Goal: Task Accomplishment & Management: Manage account settings

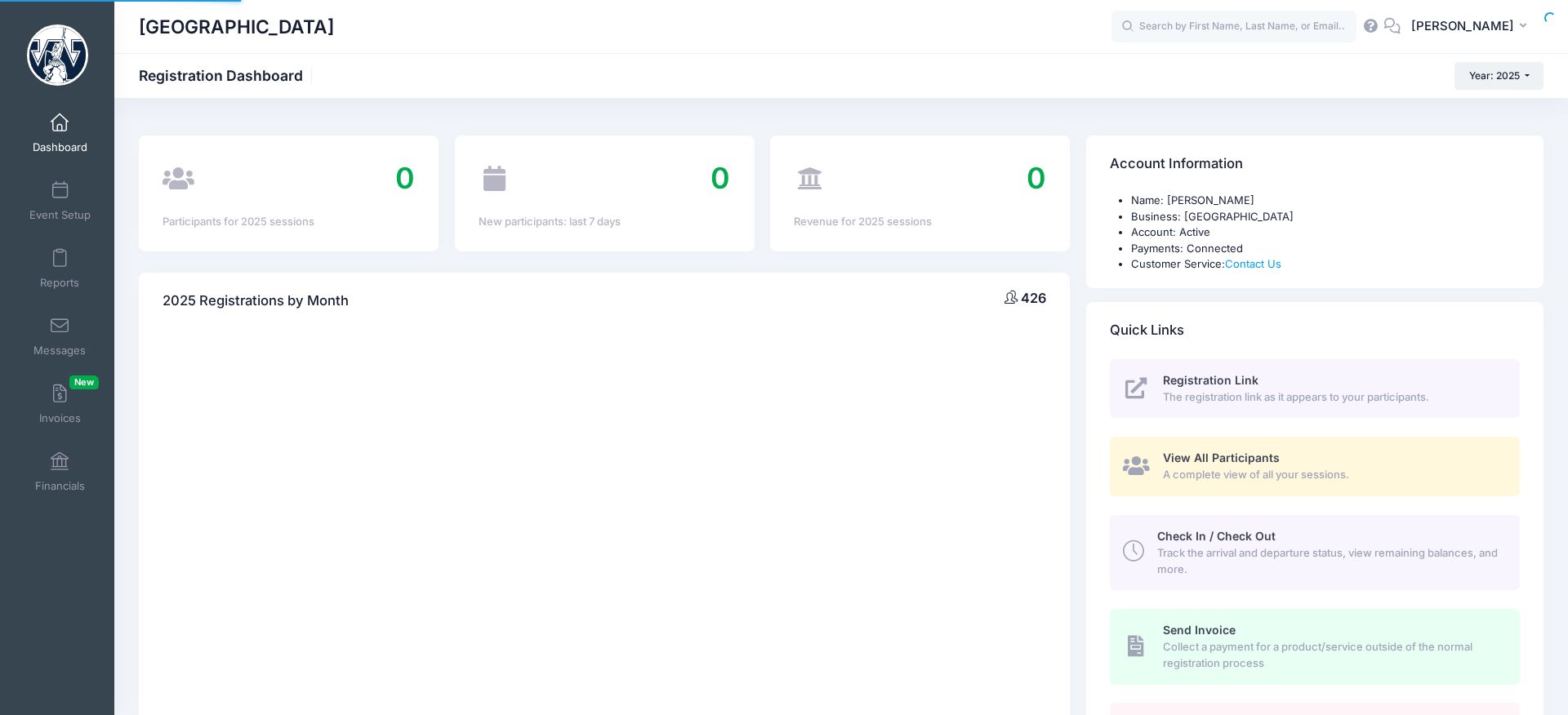
select select
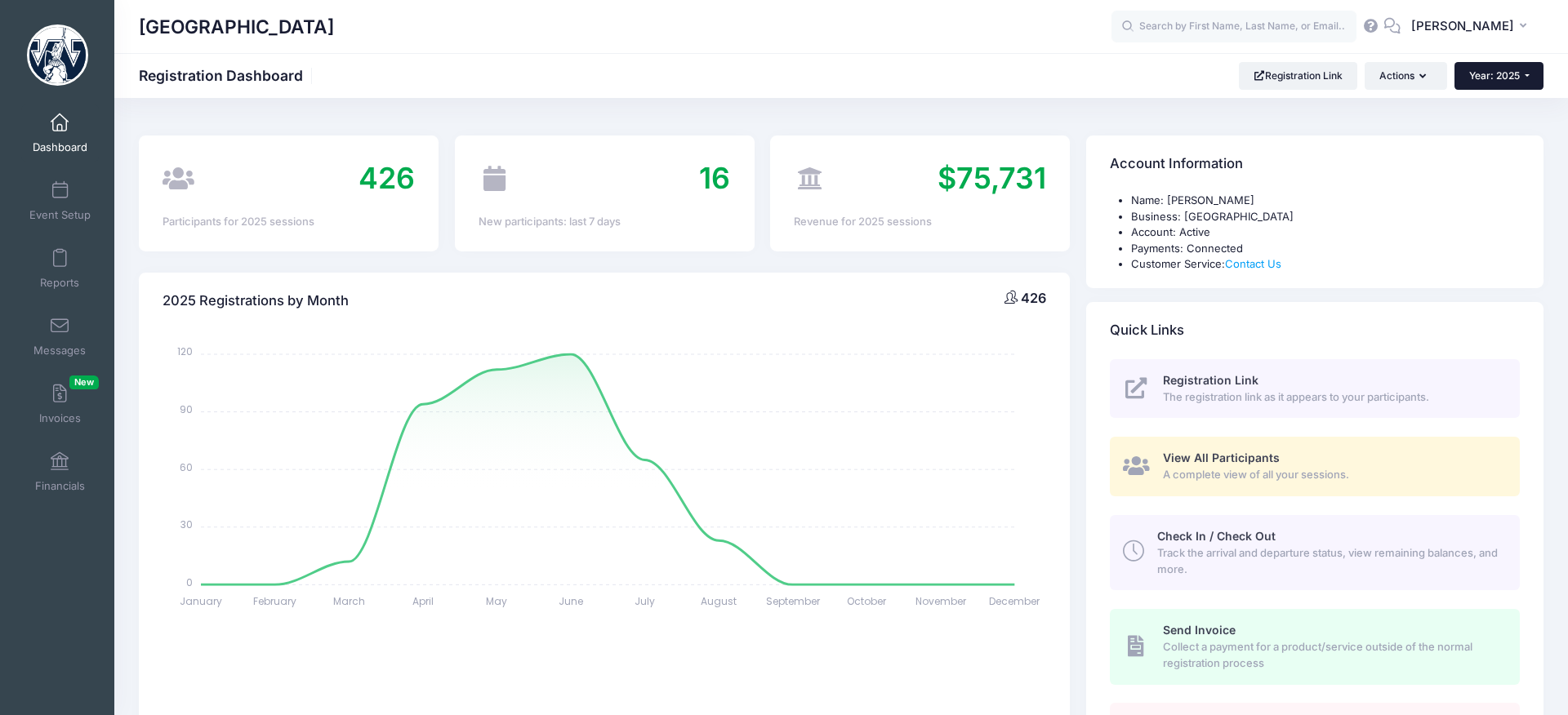
click at [1530, 79] on button "Year: 2025" at bounding box center [1499, 76] width 89 height 28
click at [1519, 36] on button "KF Kevin Fenstermacher" at bounding box center [1472, 26] width 143 height 37
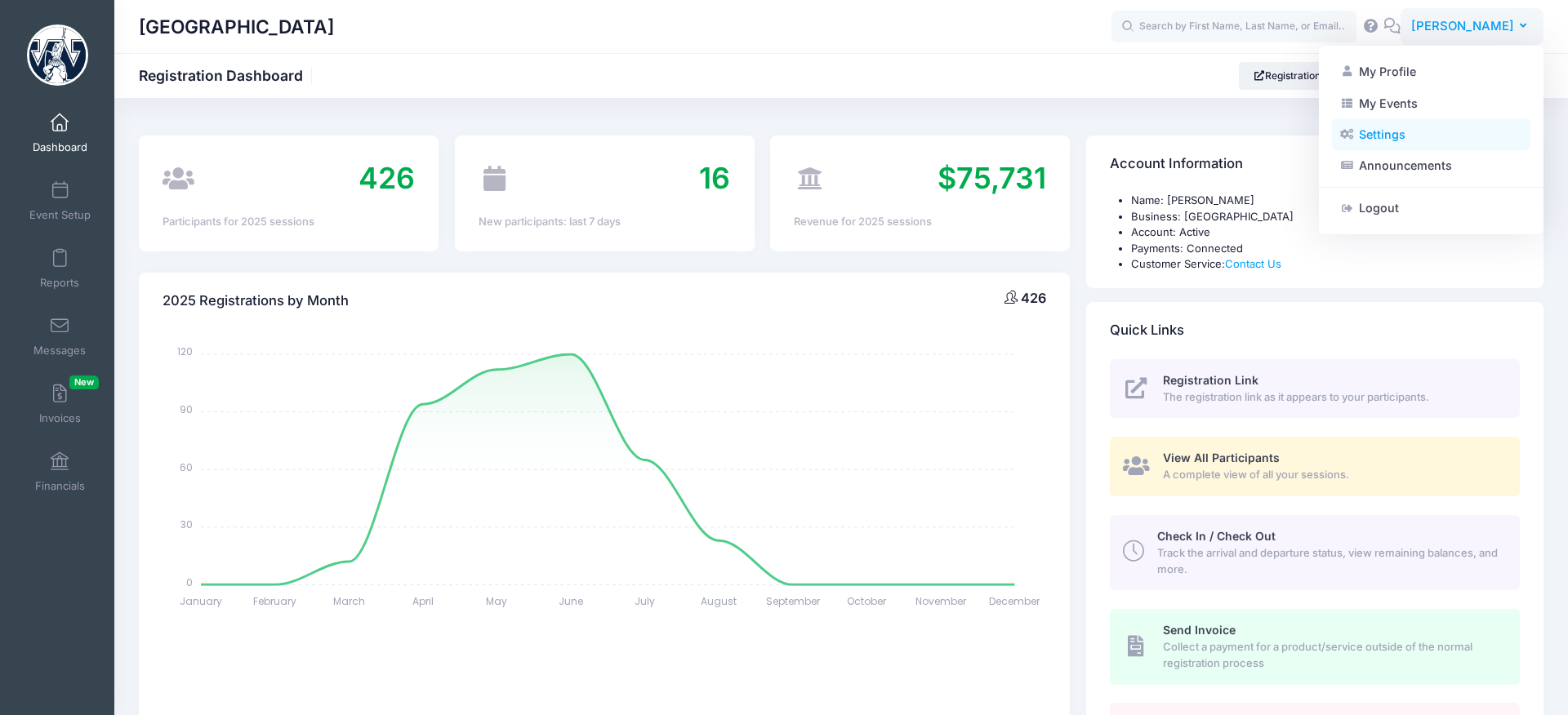
click at [1425, 132] on link "Settings" at bounding box center [1430, 135] width 198 height 31
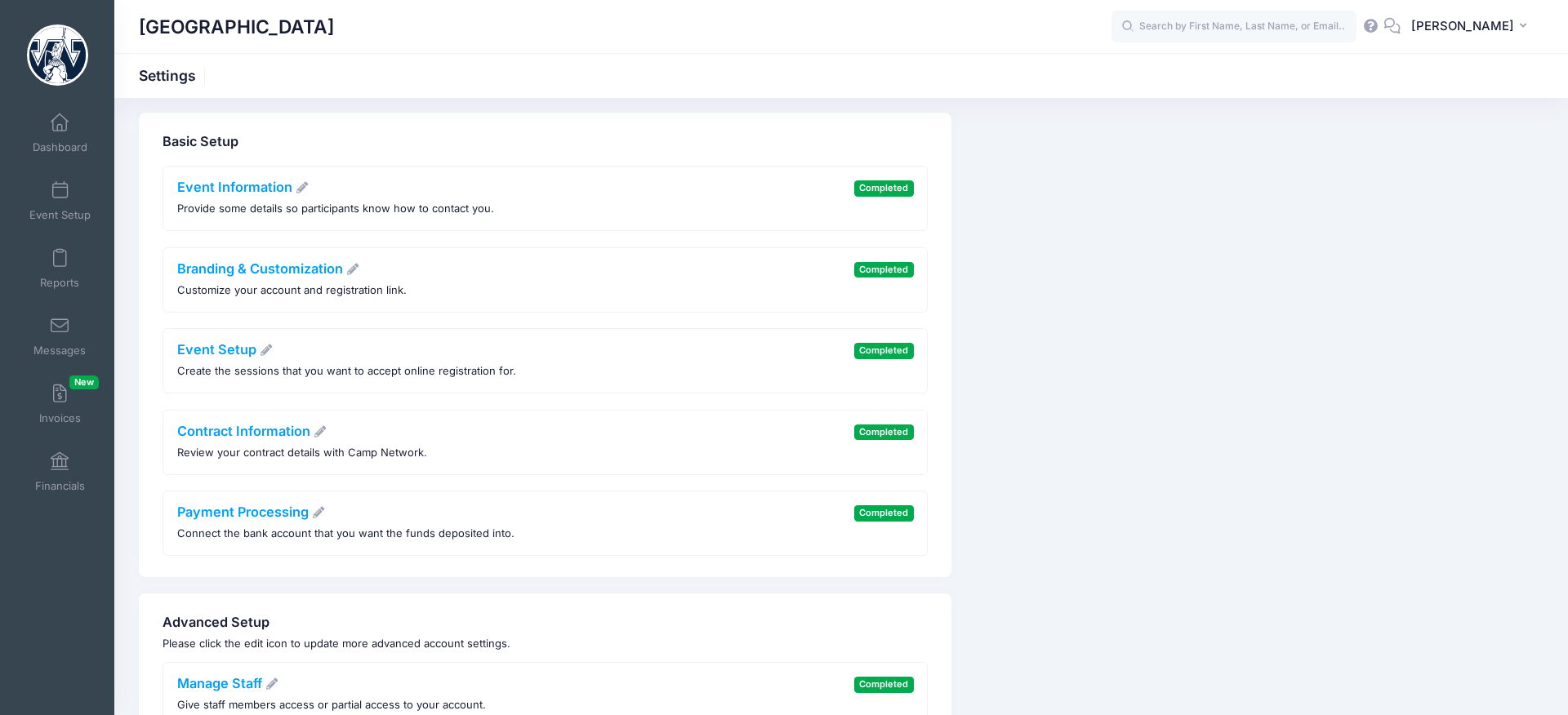
scroll to position [4, 0]
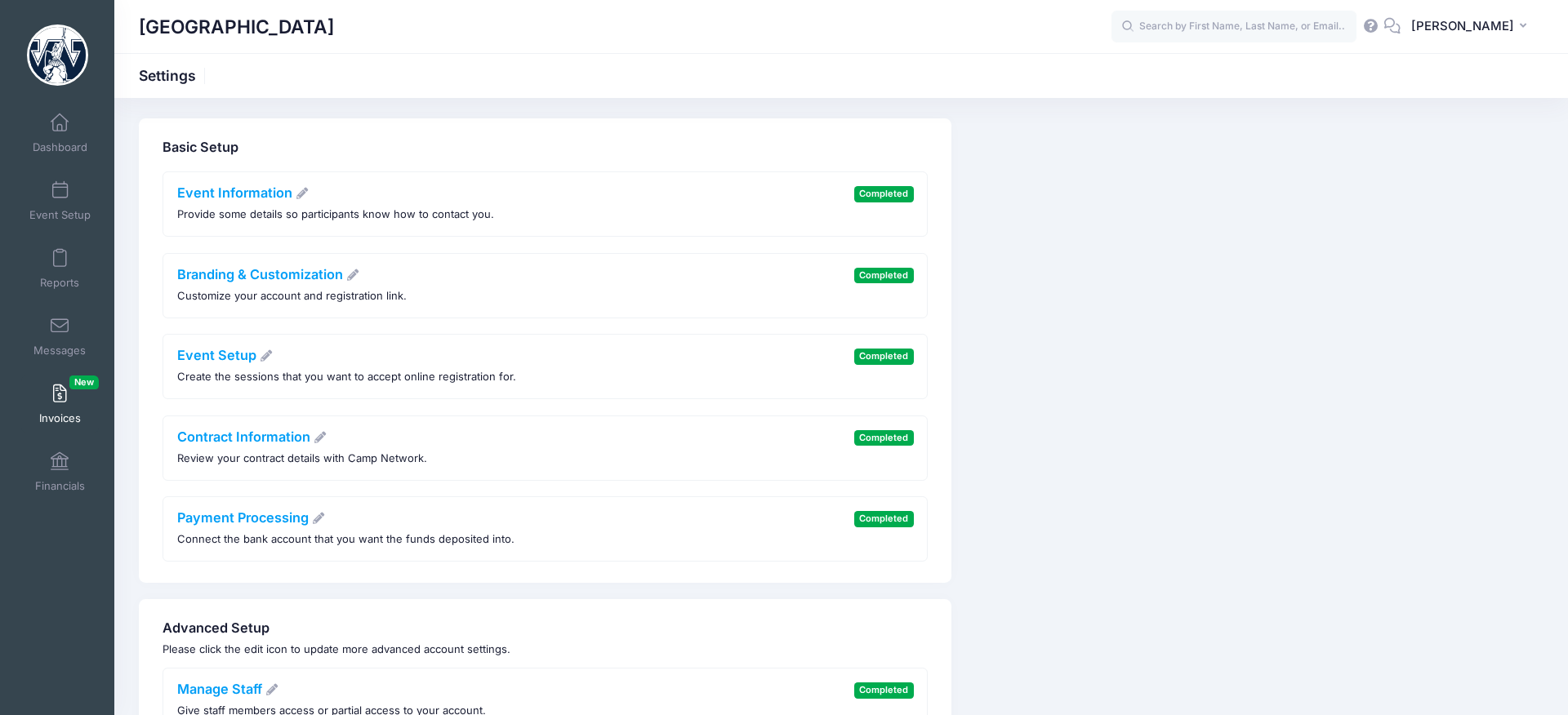
click at [51, 409] on link "Invoices New" at bounding box center [61, 404] width 78 height 57
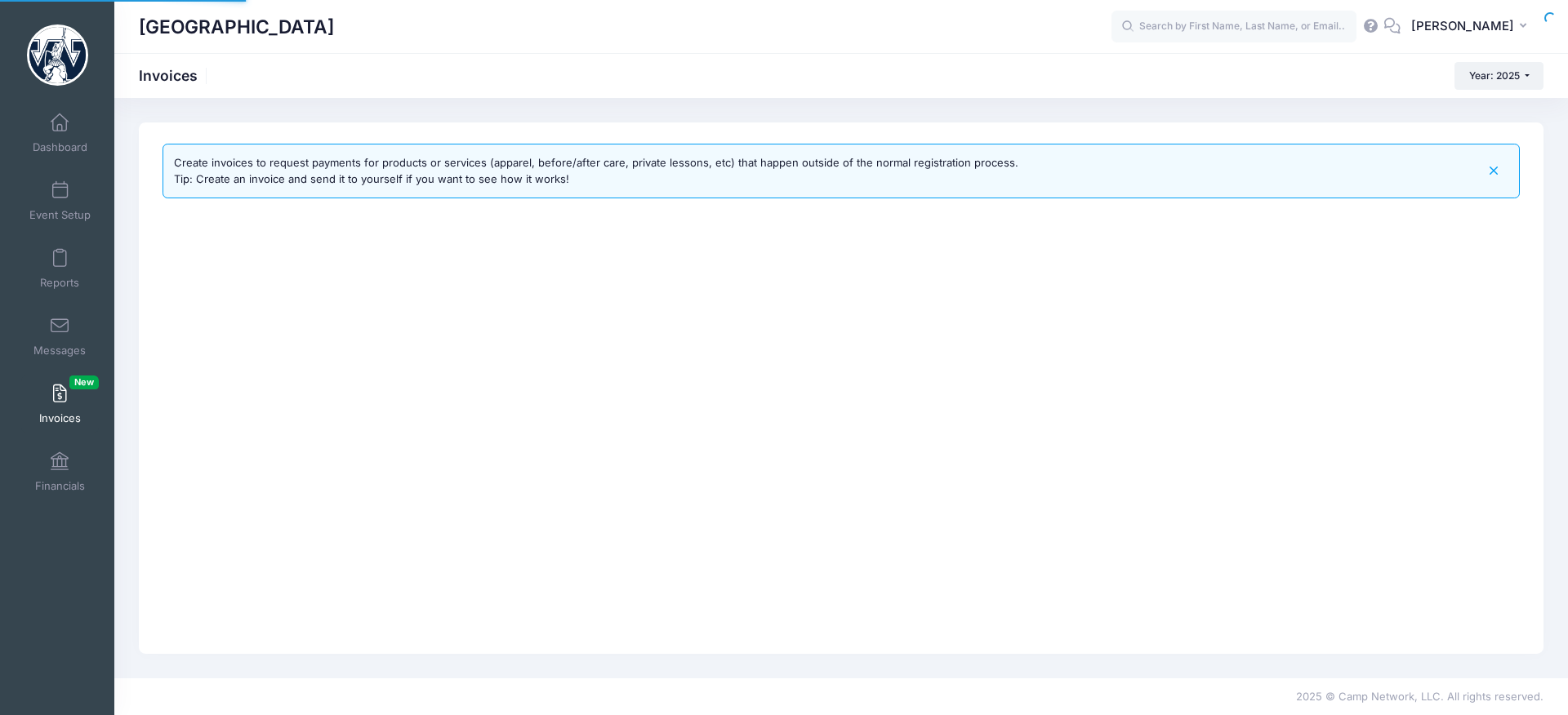
select select
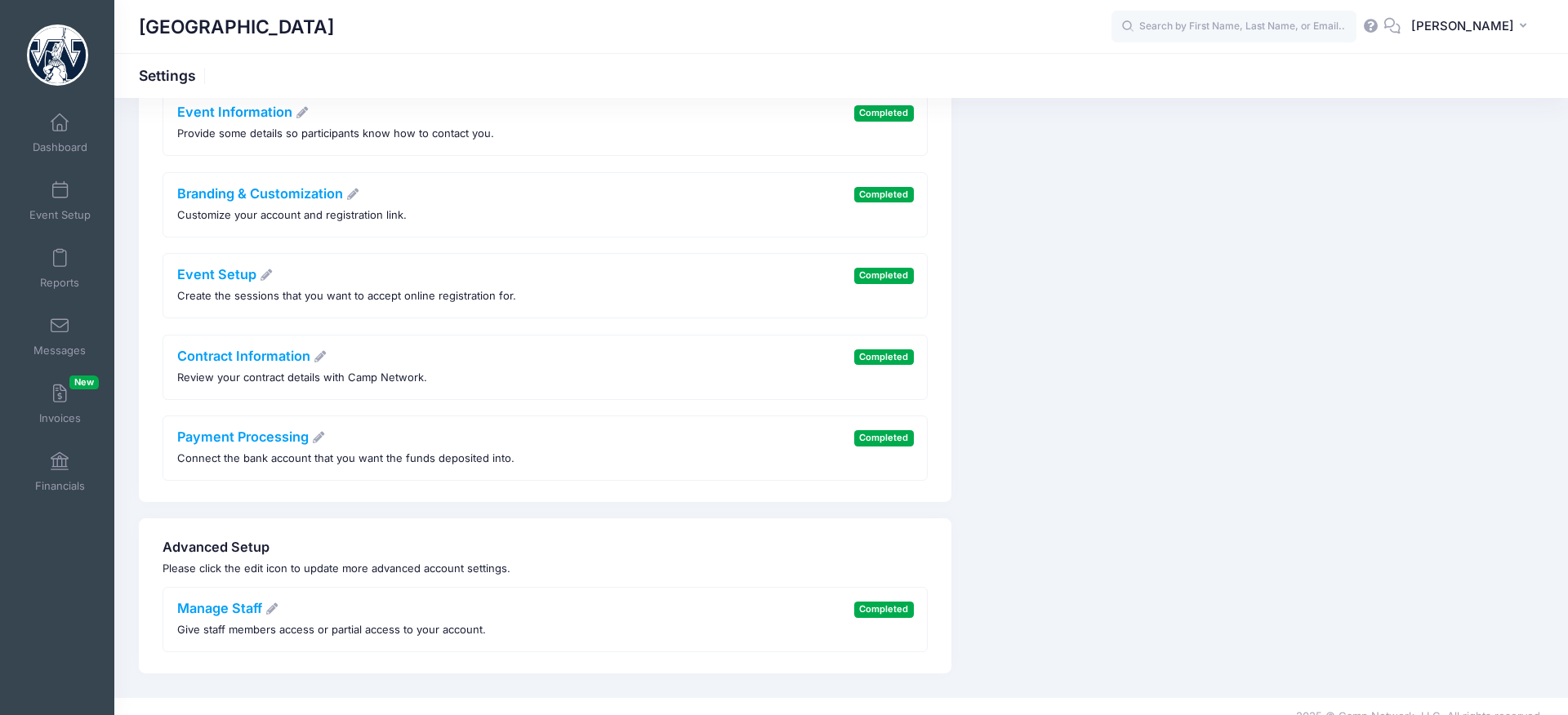
scroll to position [91, 0]
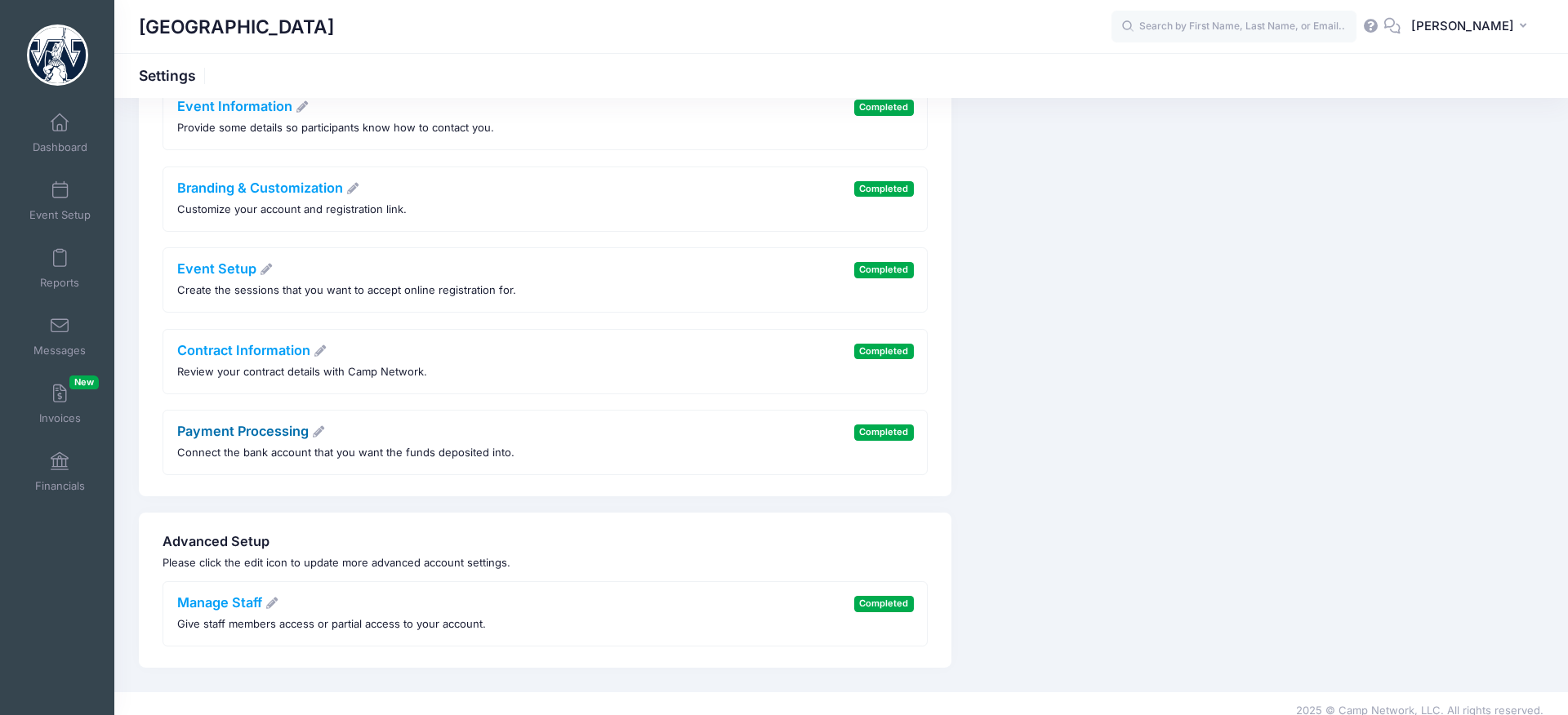
click at [269, 423] on link "Payment Processing" at bounding box center [252, 431] width 149 height 16
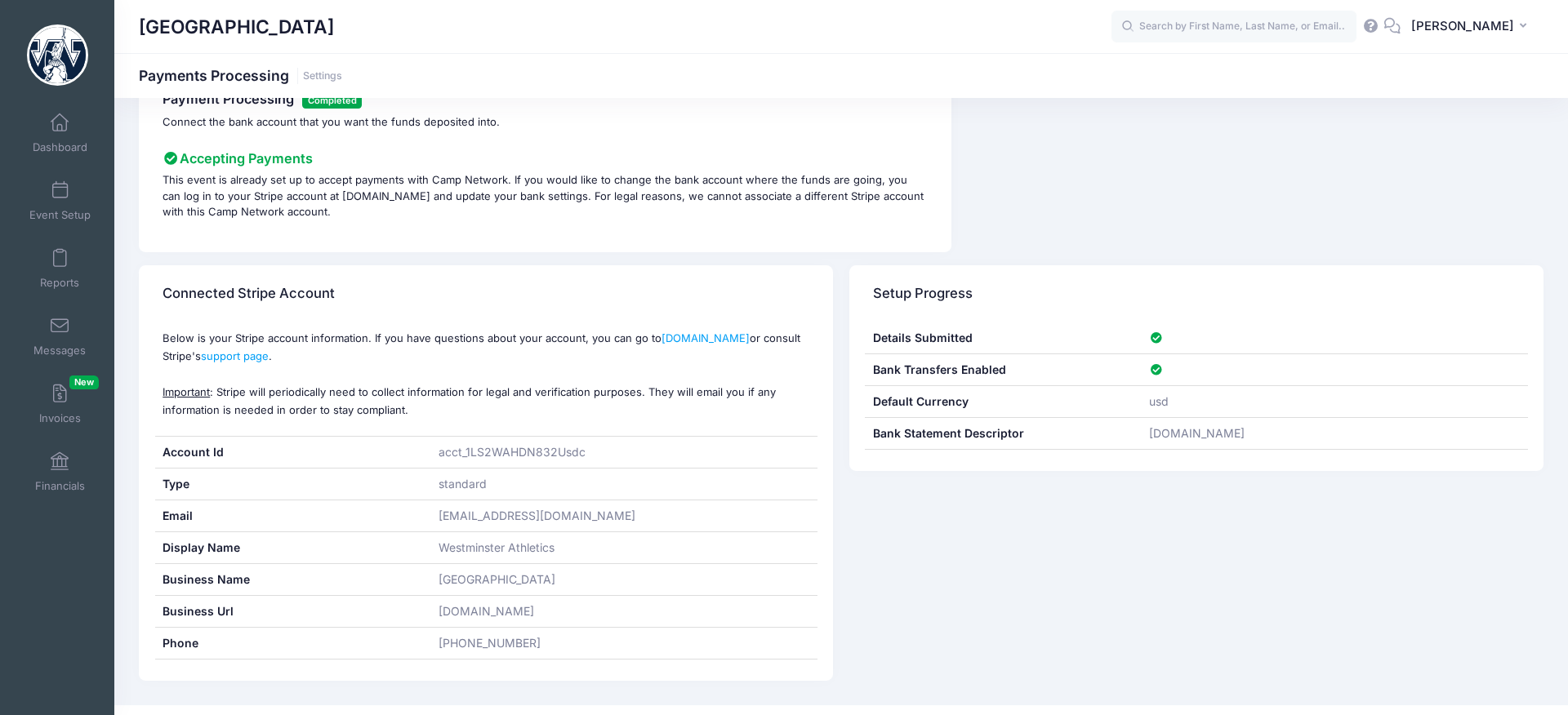
scroll to position [80, 0]
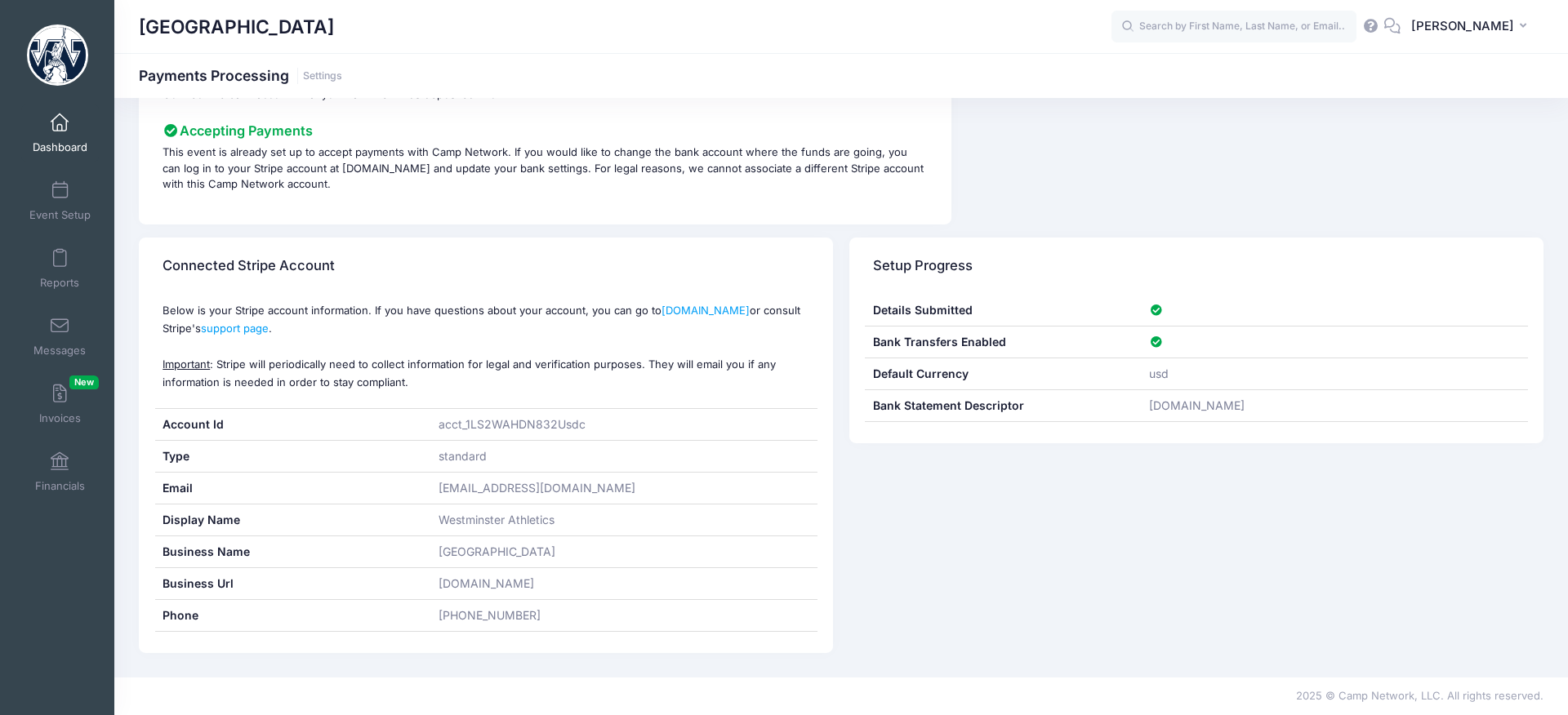
click at [68, 132] on link "Dashboard" at bounding box center [61, 133] width 78 height 57
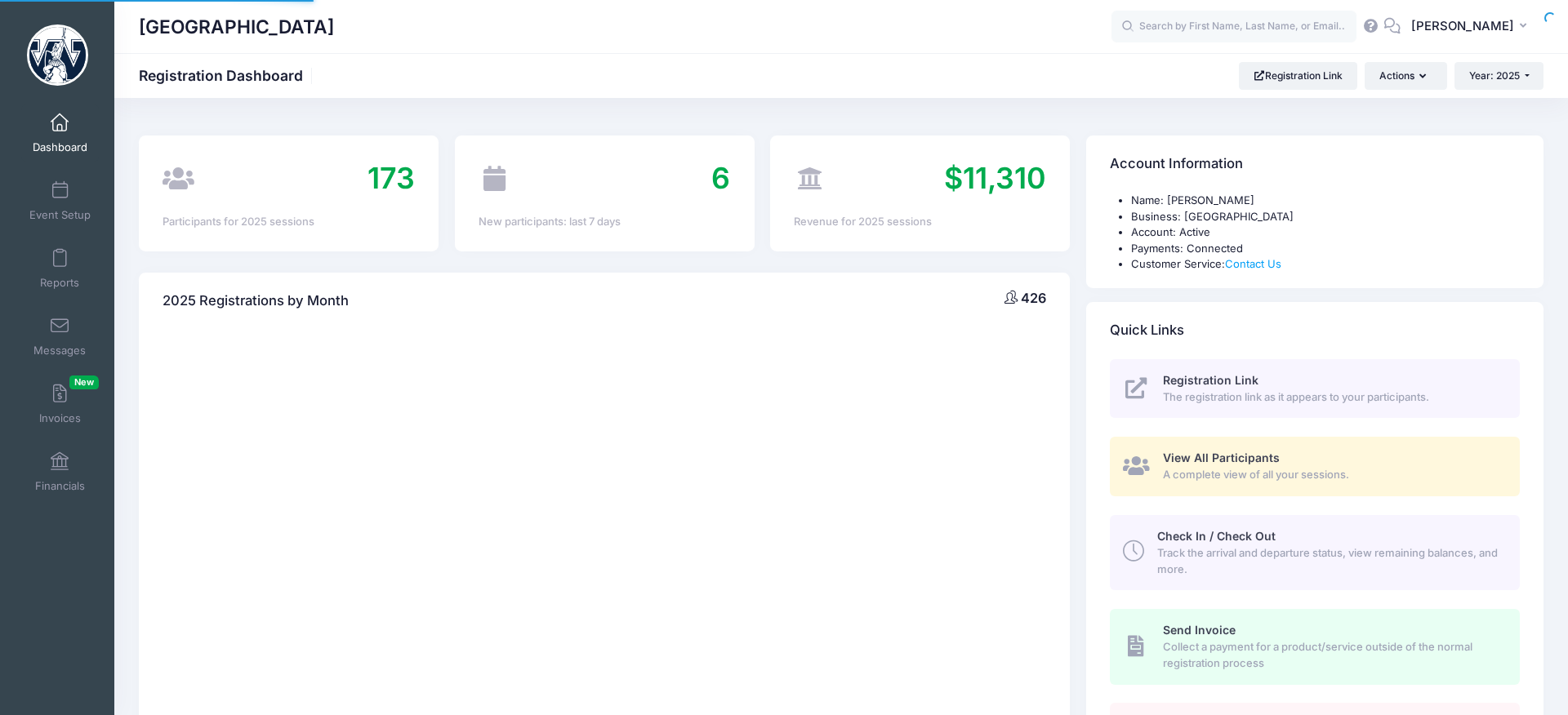
select select
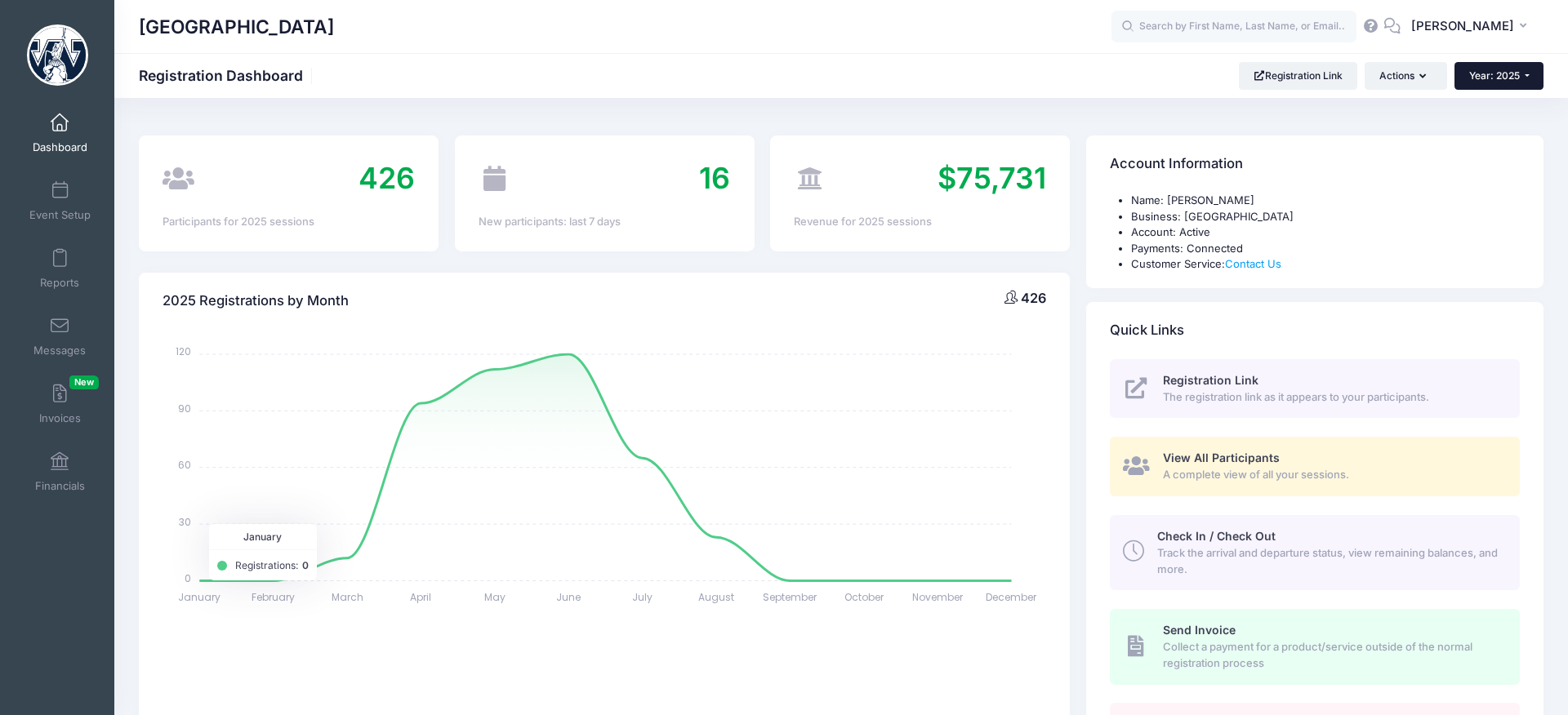
click at [1490, 73] on span "Year: 2025" at bounding box center [1494, 75] width 50 height 12
click at [1500, 23] on span "[PERSON_NAME]" at bounding box center [1462, 26] width 103 height 18
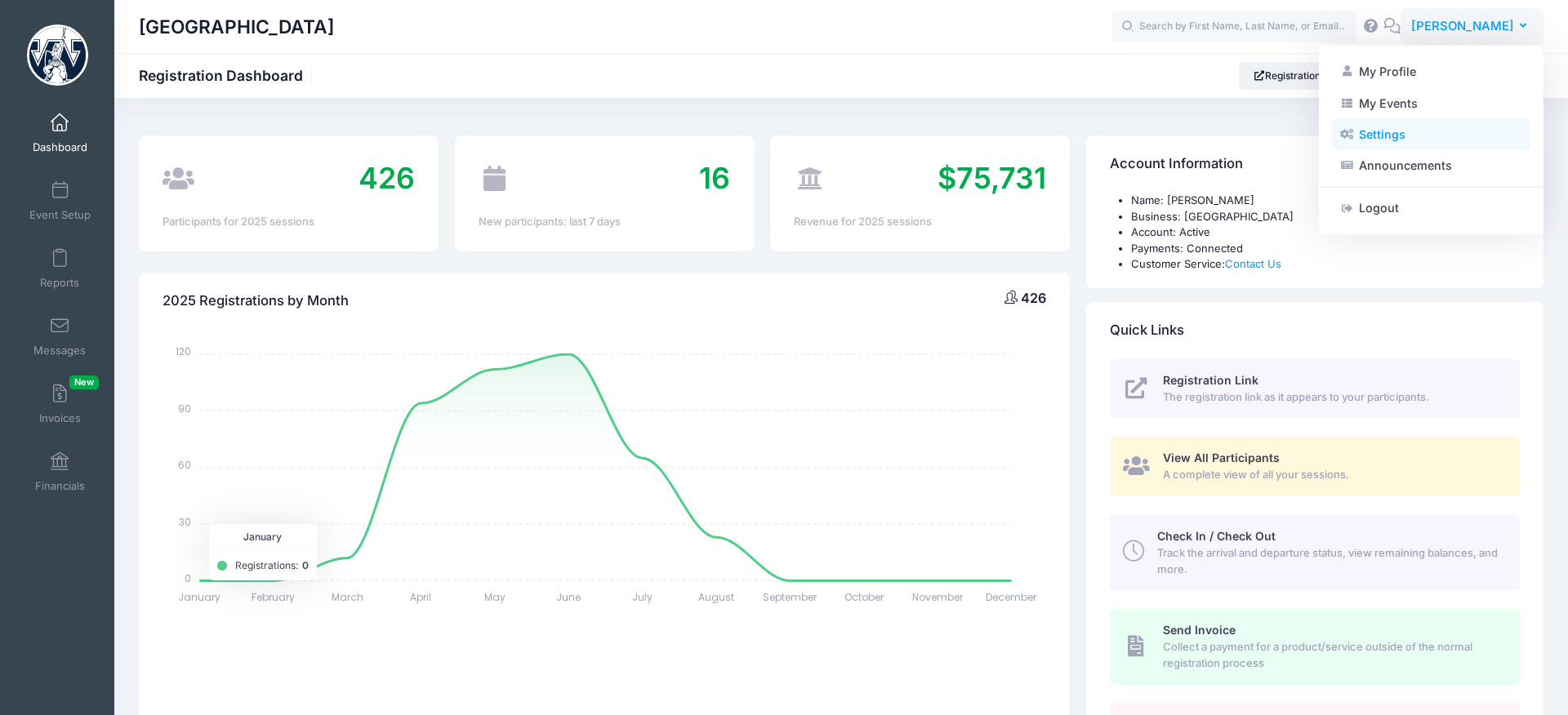
click at [1390, 130] on link "Settings" at bounding box center [1430, 135] width 198 height 31
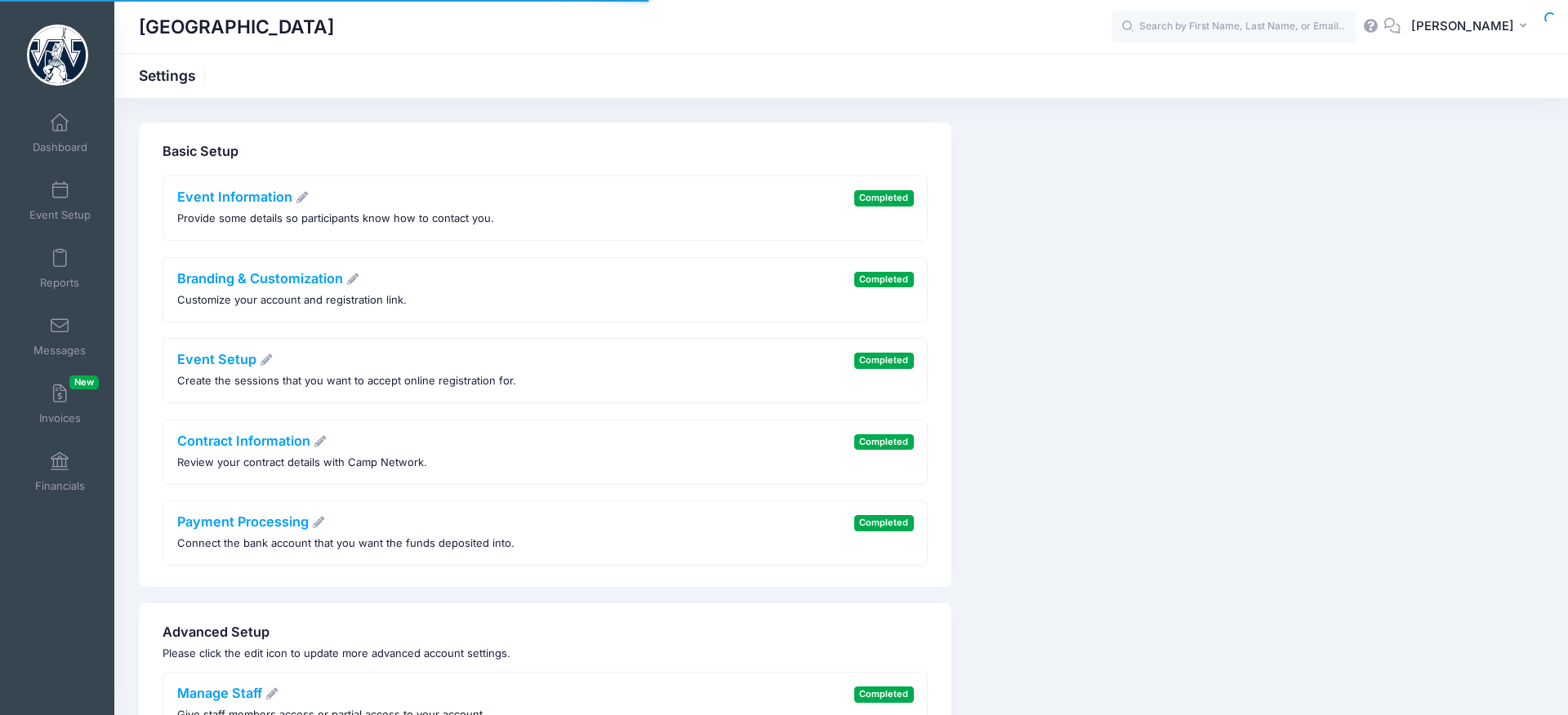
scroll to position [106, 0]
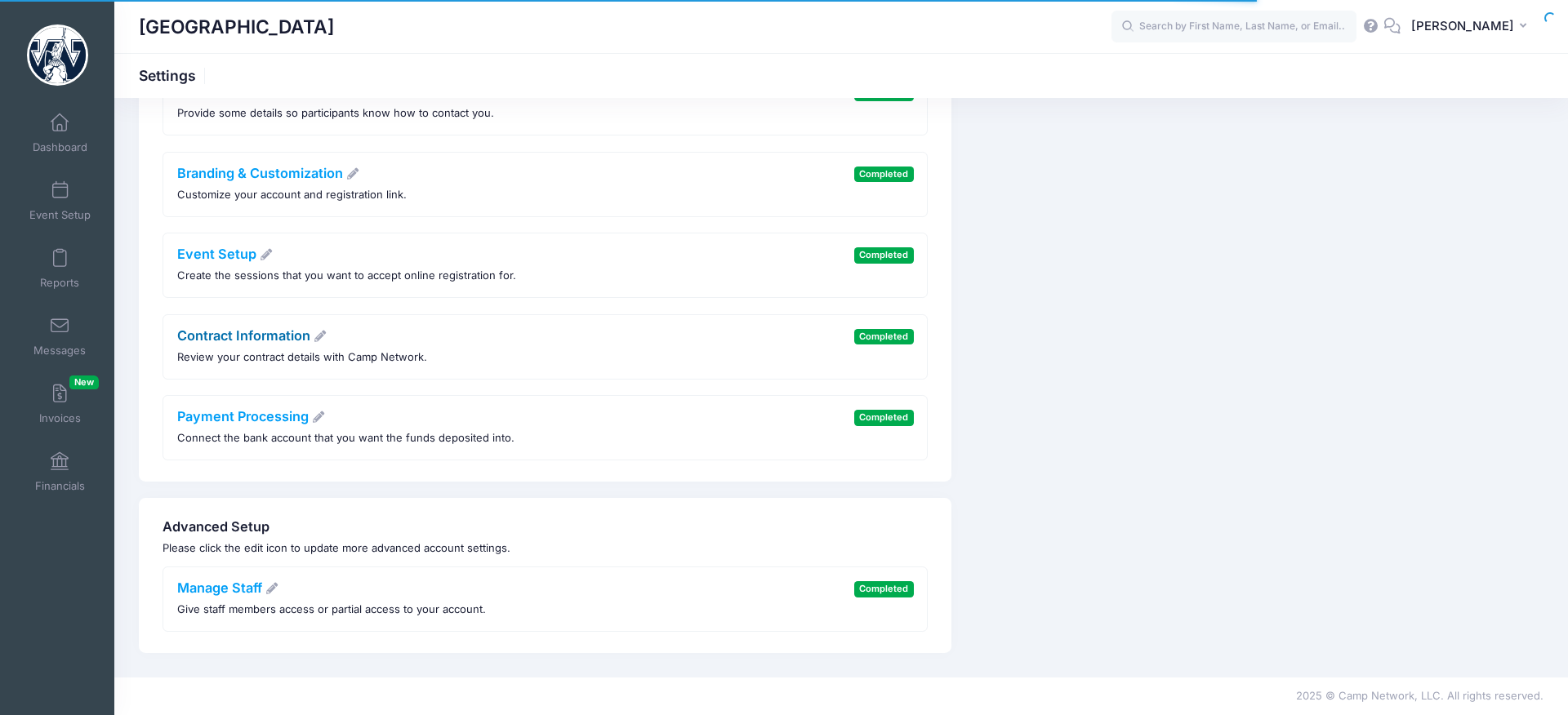
click at [245, 332] on link "Contract Information" at bounding box center [253, 335] width 151 height 16
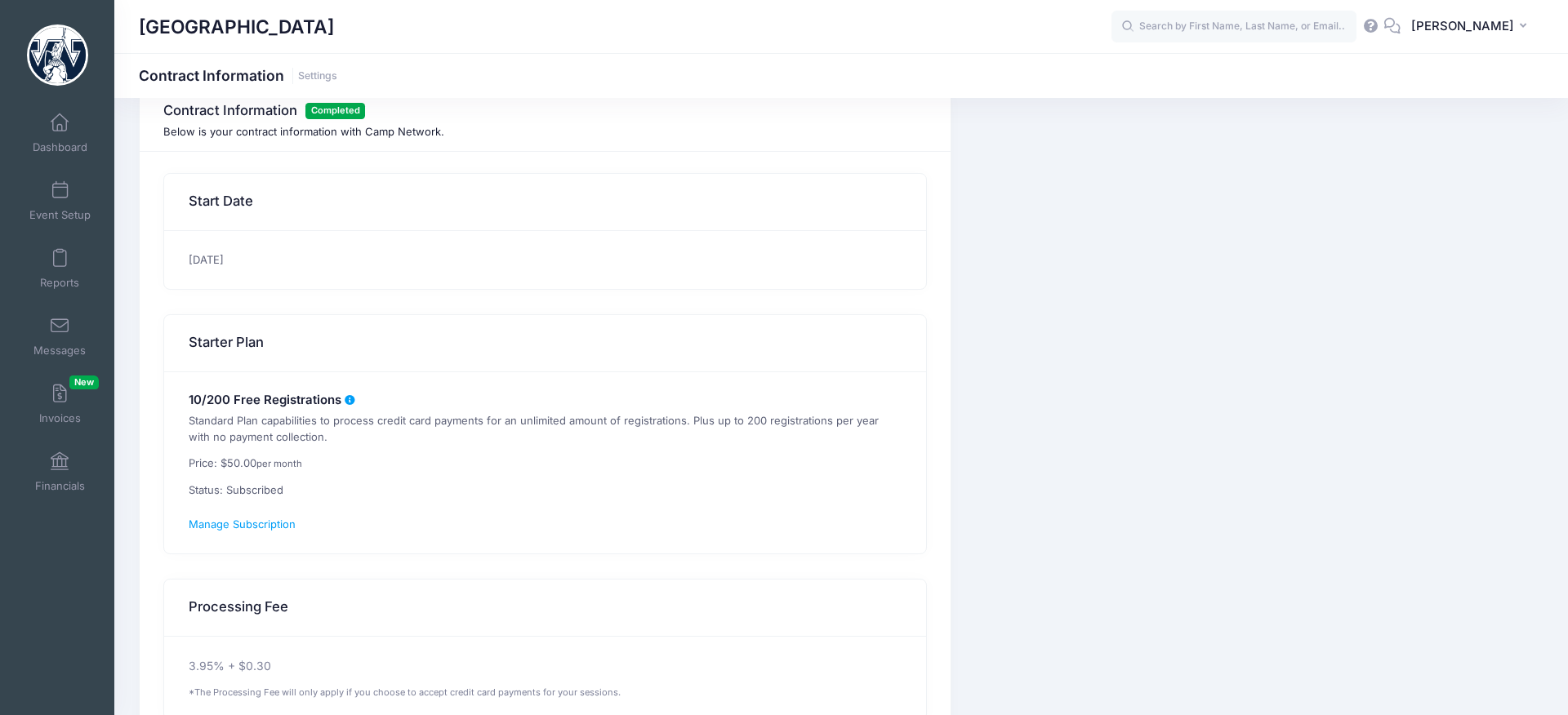
scroll to position [34, 0]
click at [266, 521] on span "Manage Subscription" at bounding box center [242, 521] width 107 height 13
